Goal: Task Accomplishment & Management: Use online tool/utility

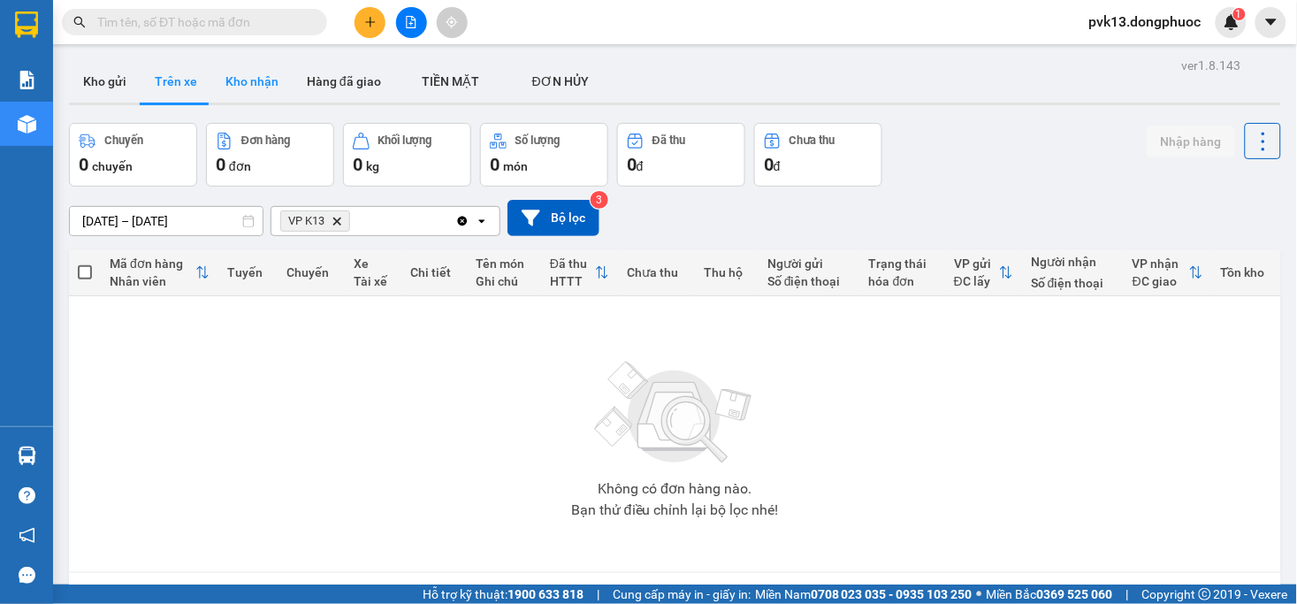
click at [230, 80] on button "Kho nhận" at bounding box center [251, 81] width 81 height 42
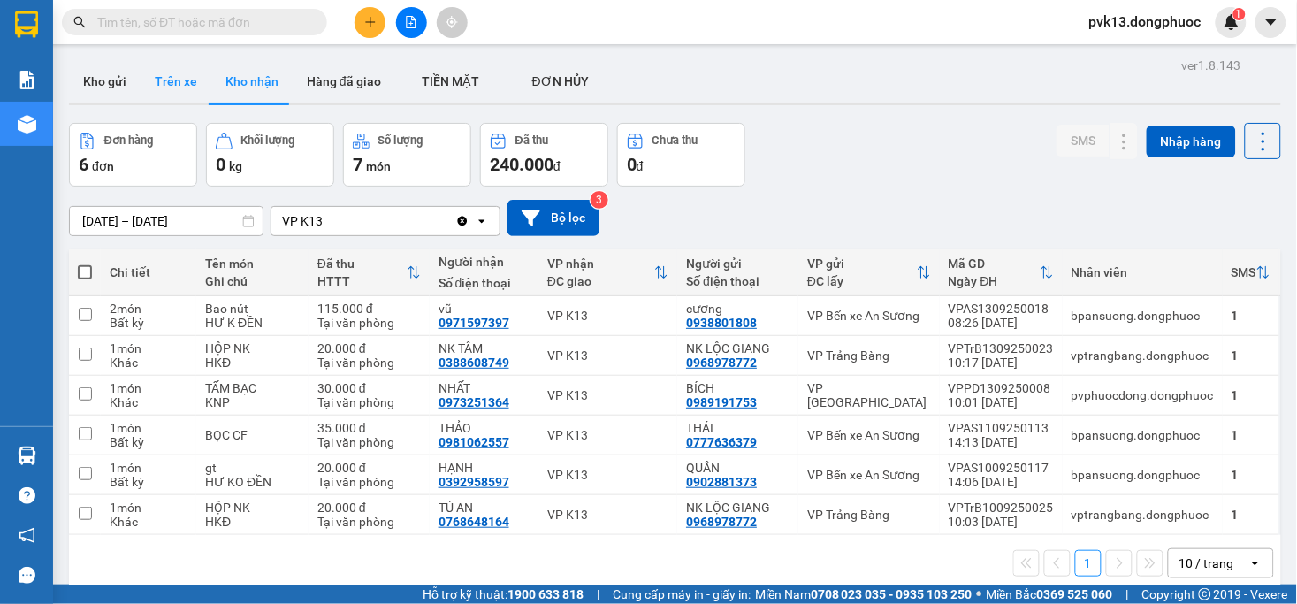
click at [165, 90] on button "Trên xe" at bounding box center [176, 81] width 71 height 42
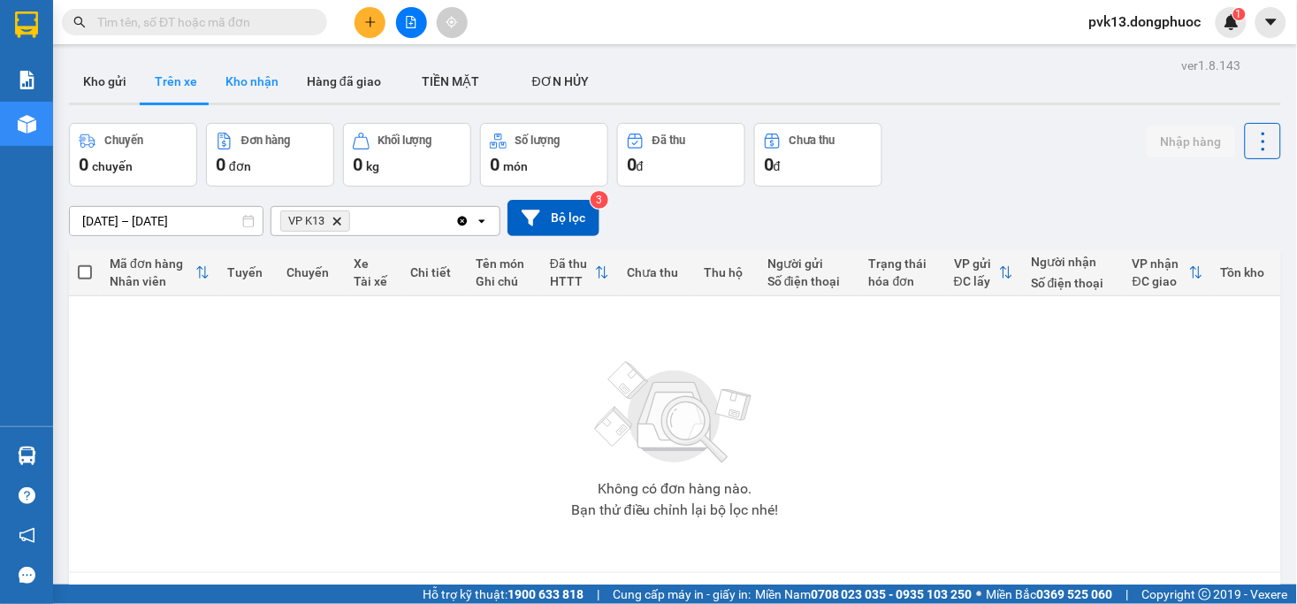
click at [244, 77] on button "Kho nhận" at bounding box center [251, 81] width 81 height 42
type input "[DATE] – [DATE]"
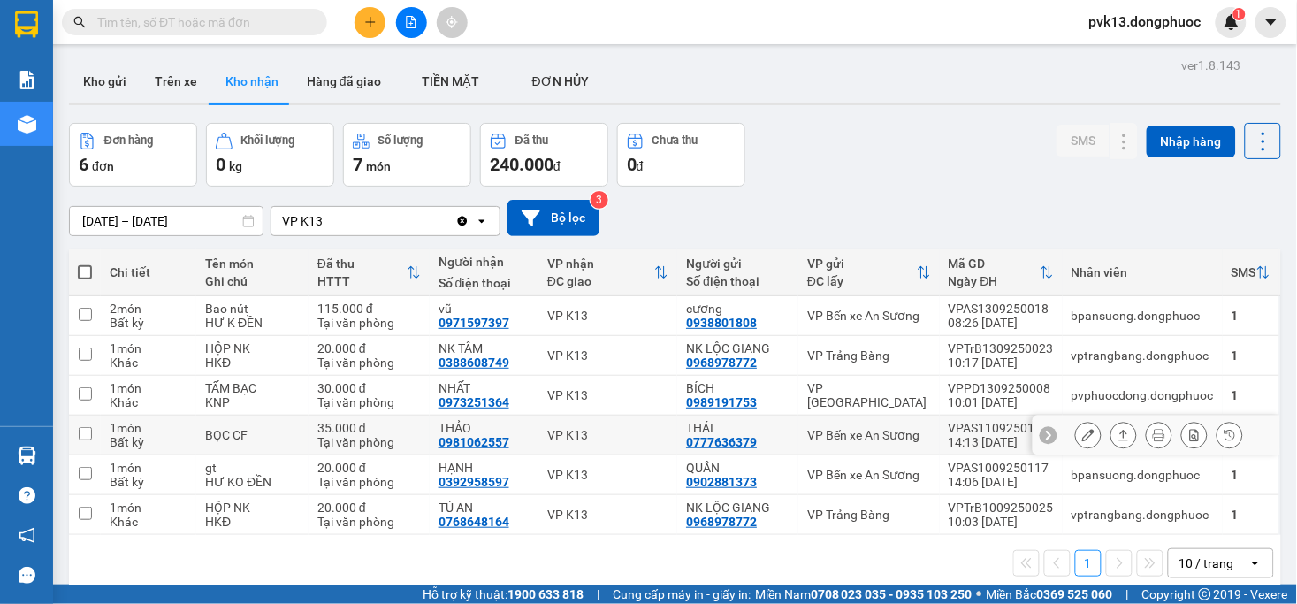
scroll to position [81, 0]
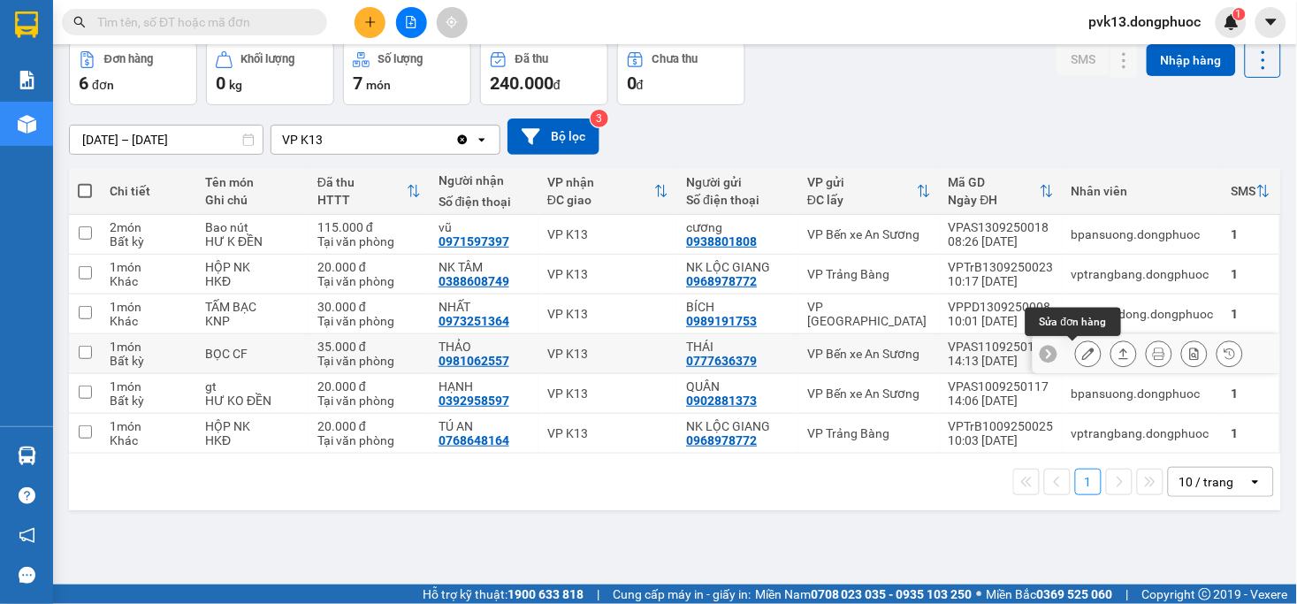
click at [1076, 347] on button at bounding box center [1088, 354] width 25 height 31
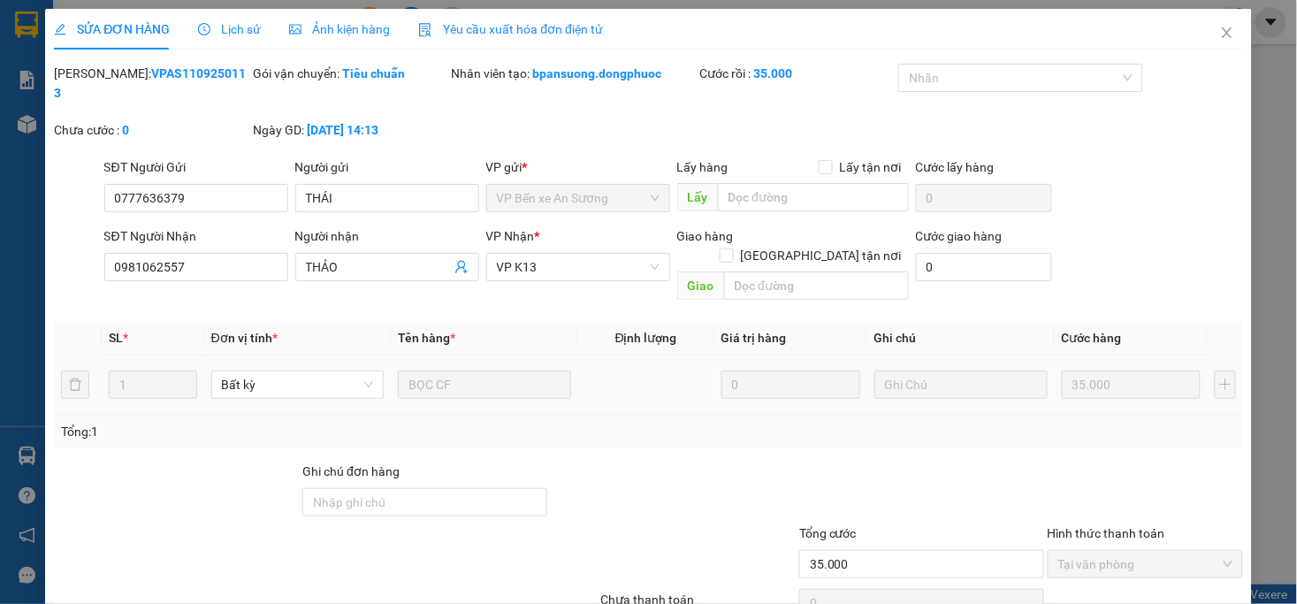
type input "0777636379"
type input "THÁI"
type input "0981062557"
type input "THẢO"
type input "35.000"
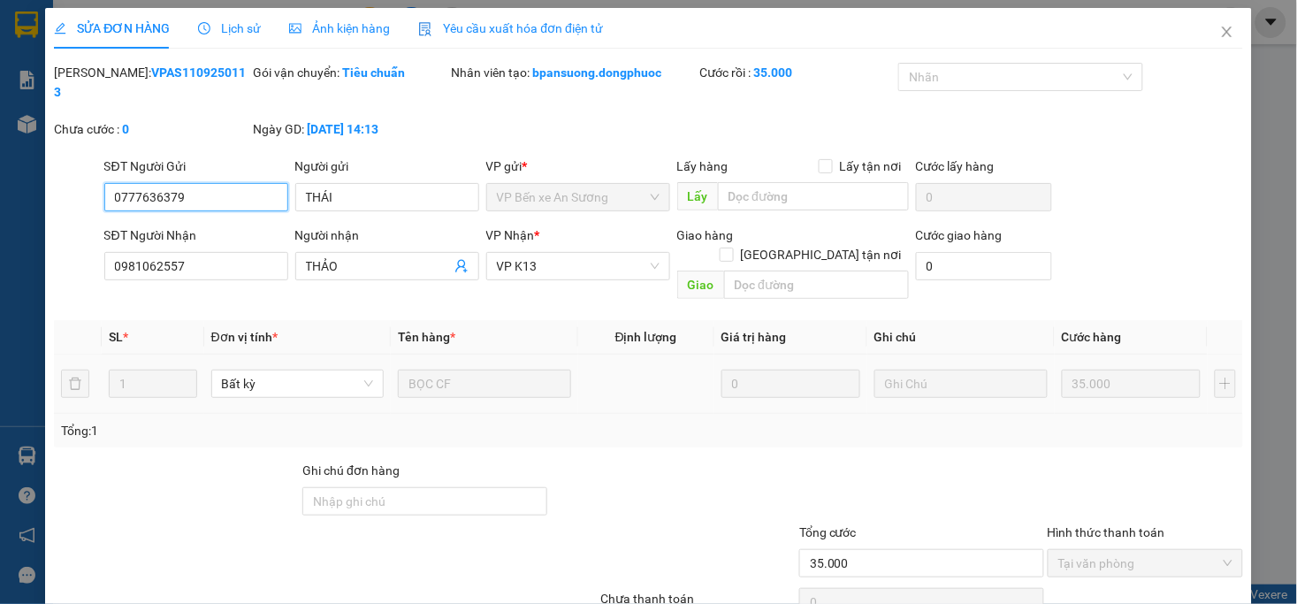
scroll to position [54, 0]
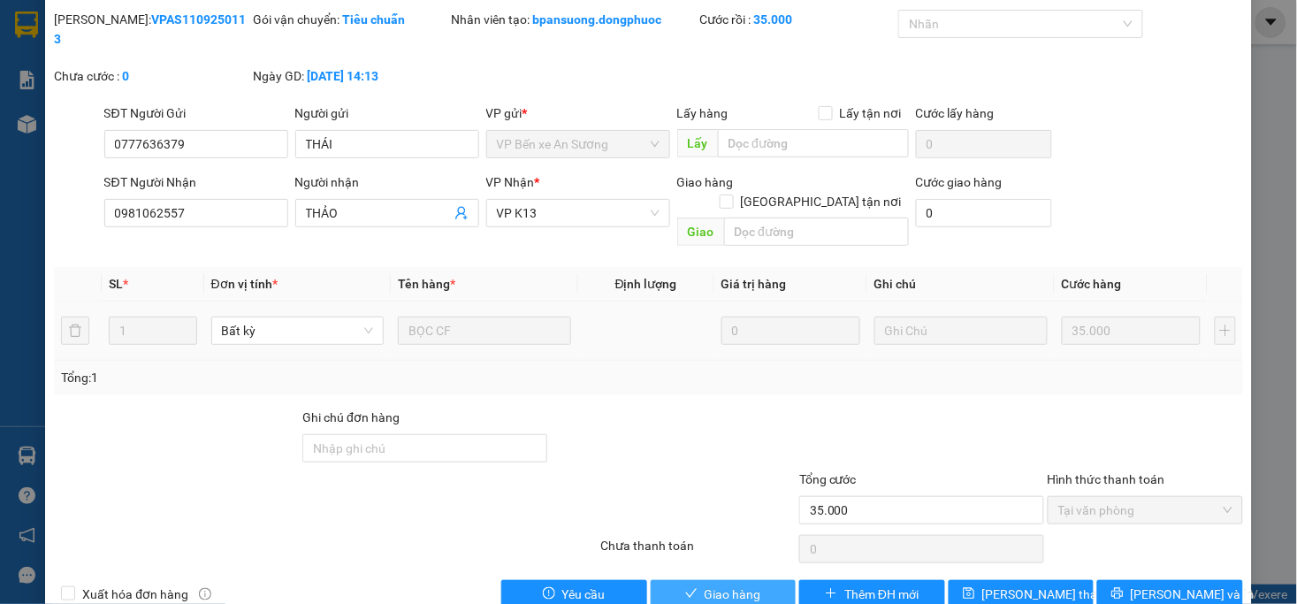
click at [709, 584] on span "Giao hàng" at bounding box center [733, 593] width 57 height 19
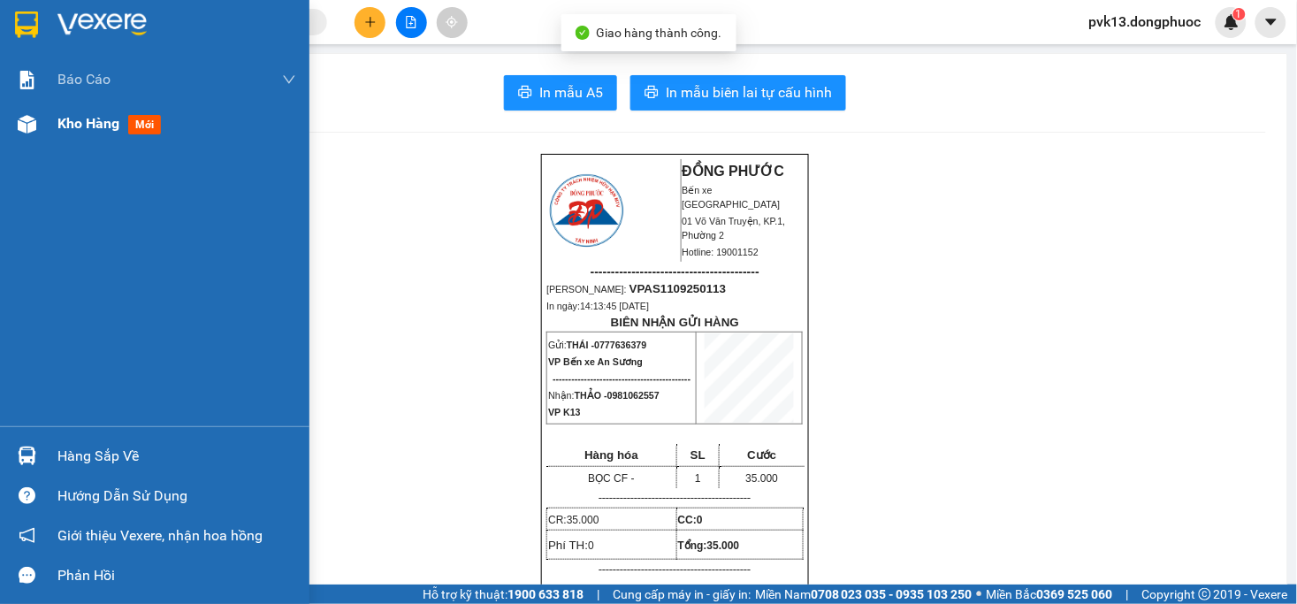
click at [53, 120] on div "Kho hàng mới" at bounding box center [154, 124] width 309 height 44
